Goal: Information Seeking & Learning: Understand process/instructions

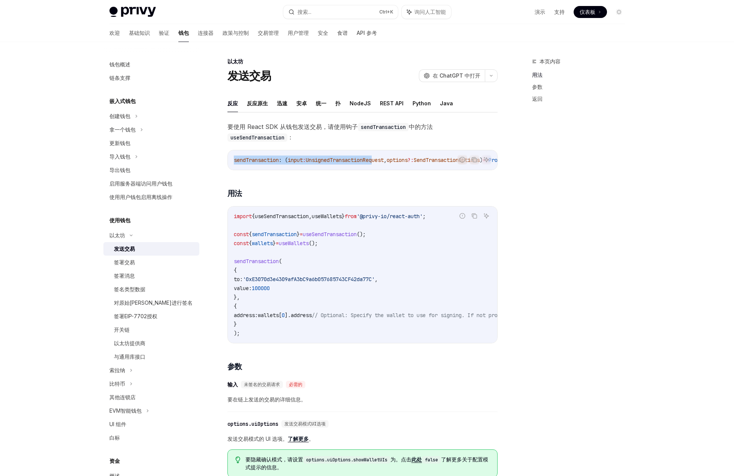
drag, startPoint x: 377, startPoint y: 169, endPoint x: 467, endPoint y: 169, distance: 89.6
click at [467, 169] on div "报告错误代码 复制 询问人工智能 sendTransaction : ( input : UnsignedTransactionRequest , optio…" at bounding box center [363, 160] width 270 height 20
click at [442, 101] on font "Java" at bounding box center [446, 103] width 13 height 6
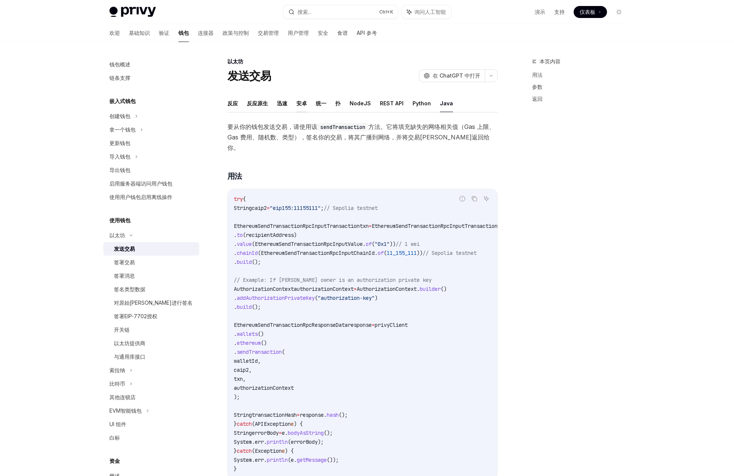
click at [303, 102] on font "安卓" at bounding box center [302, 103] width 10 height 6
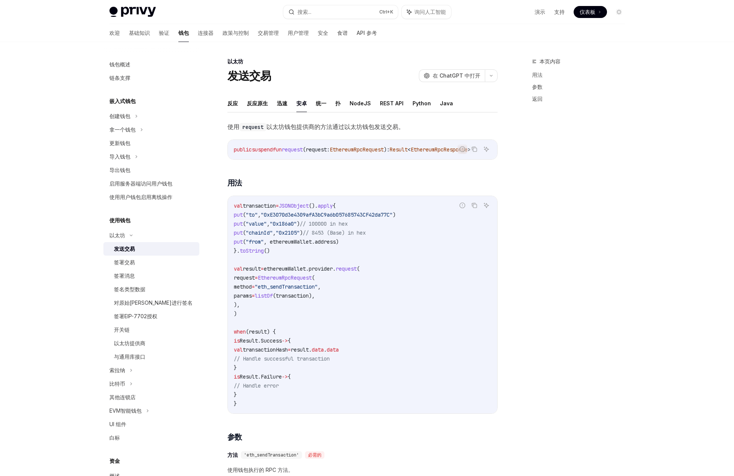
click at [309, 104] on ul "反应 反应原生 迅速 [PERSON_NAME] 统一 扑 NodeJS REST API Python Java" at bounding box center [363, 103] width 270 height 18
click at [288, 105] on ul "反应 反应原生 迅速 [PERSON_NAME] 统一 扑 NodeJS REST API Python Java" at bounding box center [363, 103] width 270 height 18
click at [282, 105] on font "迅速" at bounding box center [282, 103] width 10 height 6
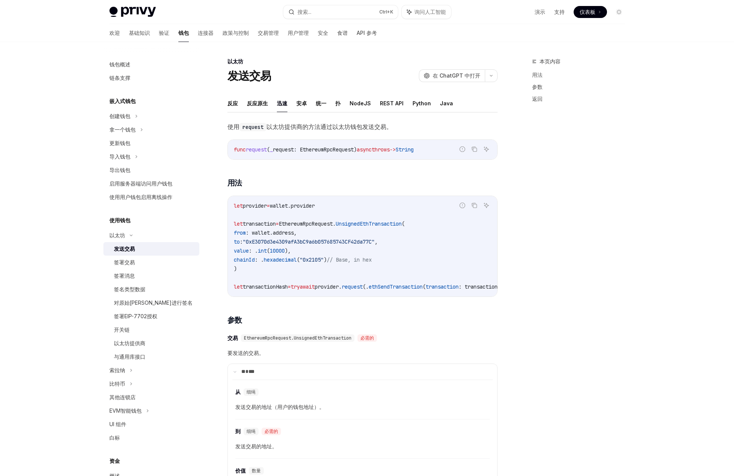
click at [284, 105] on font "迅速" at bounding box center [282, 103] width 10 height 6
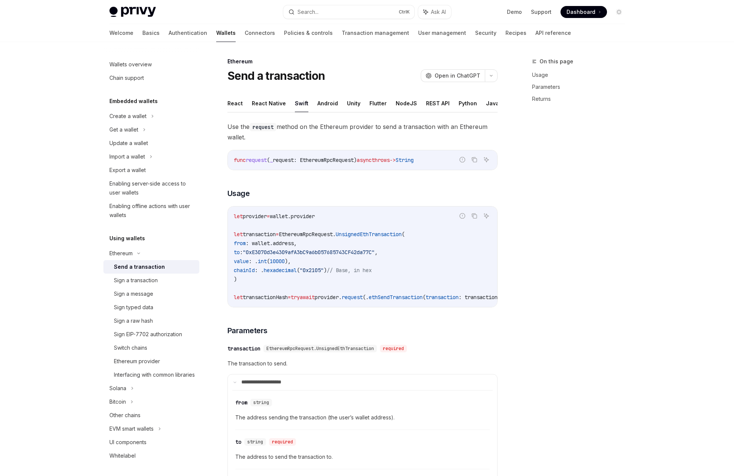
click at [161, 268] on div "Send a transaction" at bounding box center [139, 266] width 51 height 9
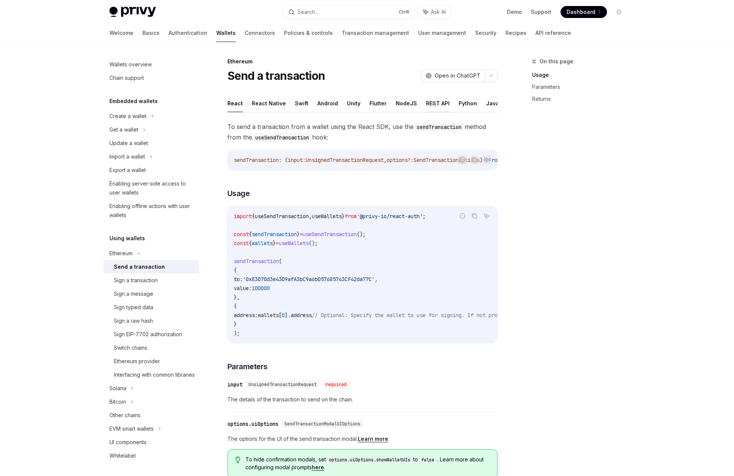
click at [435, 104] on button "REST API" at bounding box center [438, 103] width 24 height 18
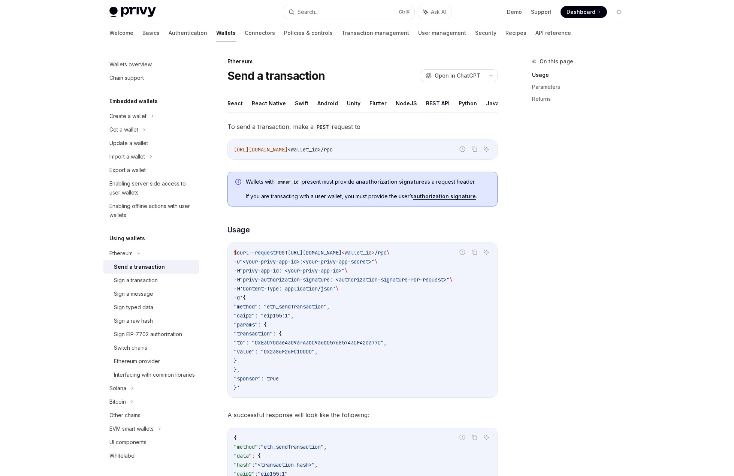
click at [308, 308] on span ""method": "eth_sendTransaction"," at bounding box center [282, 306] width 96 height 7
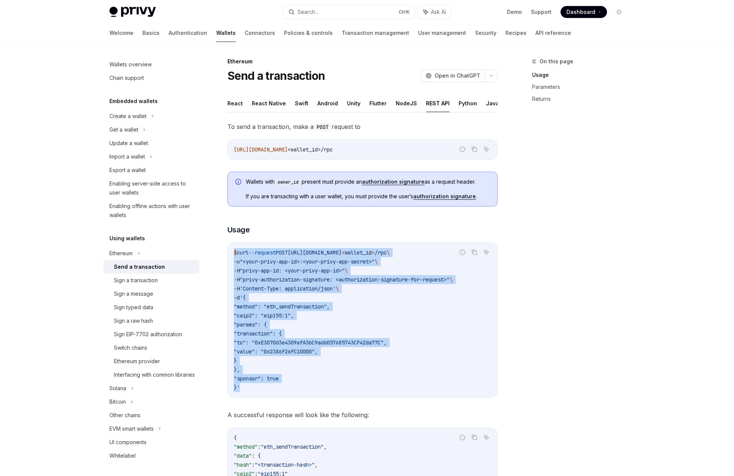
drag, startPoint x: 244, startPoint y: 389, endPoint x: 235, endPoint y: 255, distance: 133.8
click at [235, 255] on code "$ curl --request POST [URL][DOMAIN_NAME] < wallet_i d > /rpc \ -u "<your-privy-…" at bounding box center [363, 320] width 258 height 144
copy code "$ curl --request POST [URL][DOMAIN_NAME] < wallet_i d > /rpc \ -u "<your-privy-…"
click at [330, 306] on span ""method": "eth_sendTransaction"," at bounding box center [282, 306] width 96 height 7
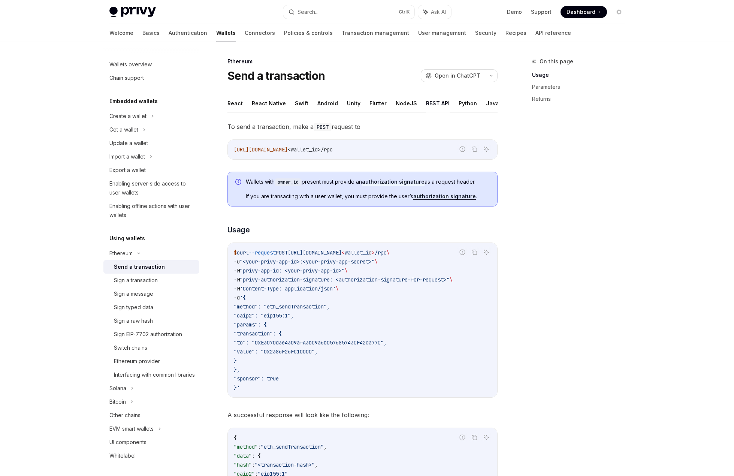
click at [315, 303] on code "$ curl --request POST [URL][DOMAIN_NAME] < wallet_i d > /rpc \ -u "<your-privy-…" at bounding box center [363, 320] width 258 height 144
click at [314, 307] on span ""method": "eth_sendTransaction"," at bounding box center [282, 306] width 96 height 7
type textarea "*"
